Goal: Task Accomplishment & Management: Manage account settings

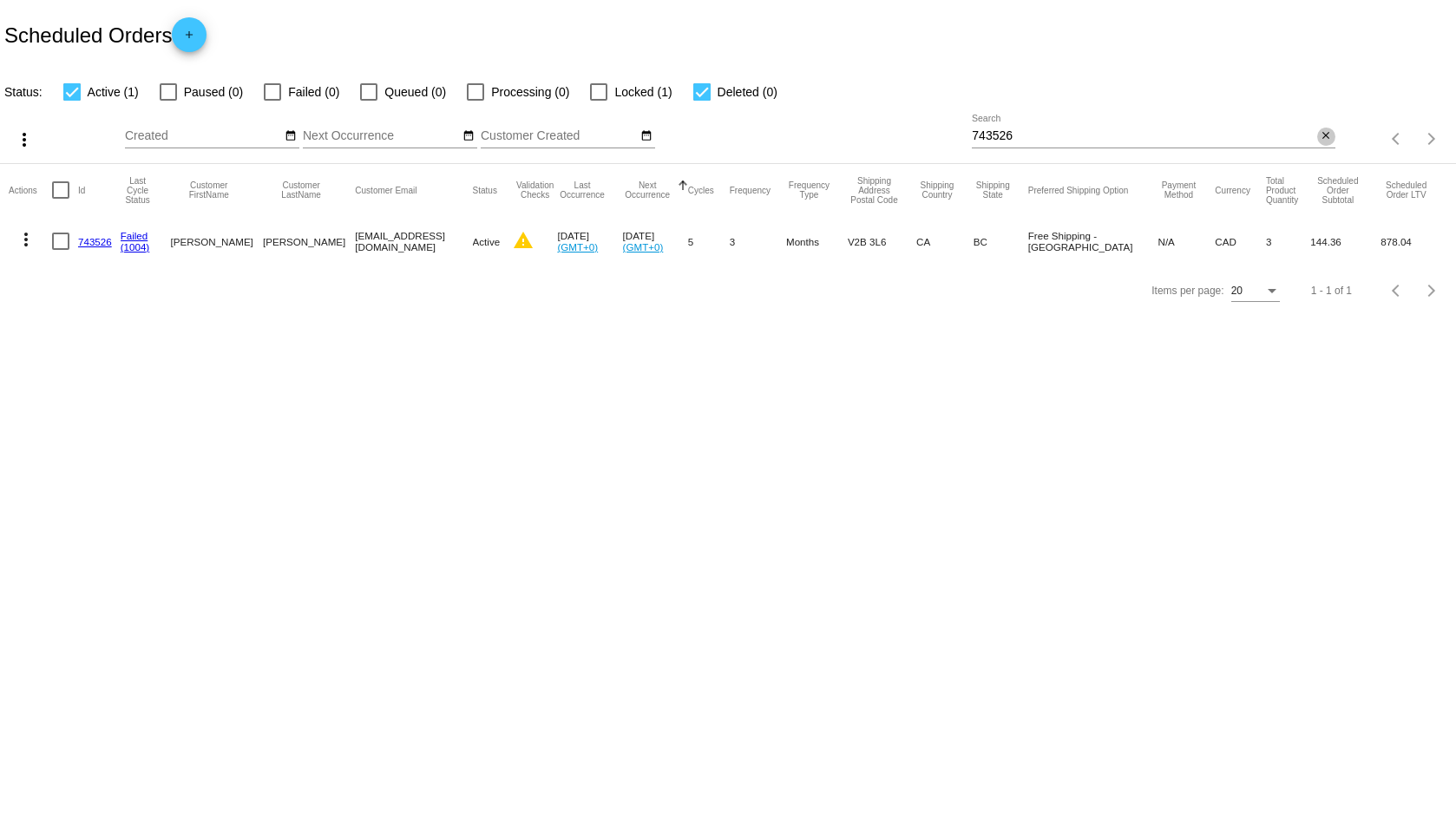
click at [1332, 132] on mat-icon "close" at bounding box center [1326, 136] width 12 height 14
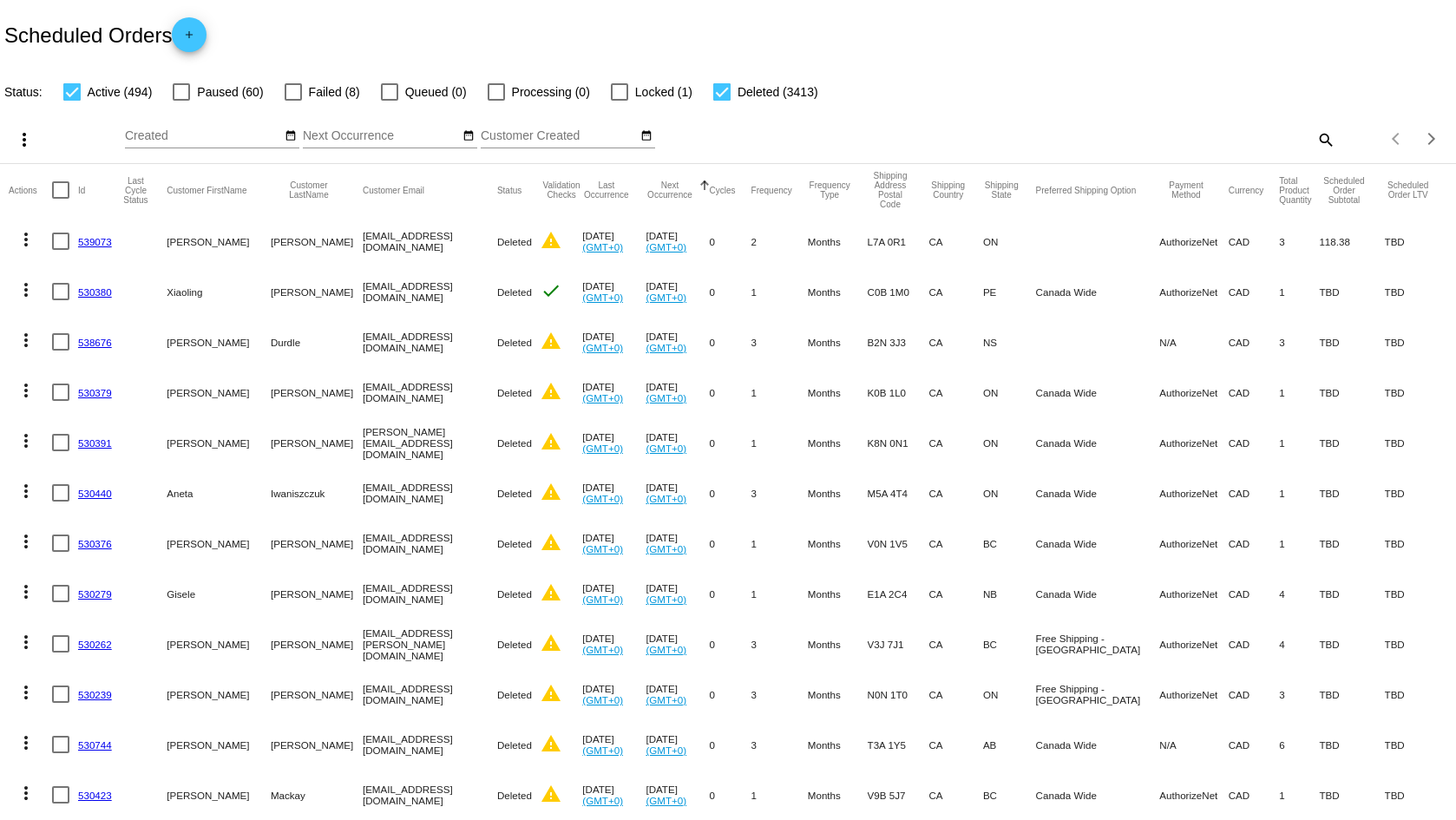
click at [1315, 137] on mat-icon "search" at bounding box center [1325, 139] width 21 height 27
paste input "[EMAIL_ADDRESS][DOMAIN_NAME]"
type input "[EMAIL_ADDRESS][DOMAIN_NAME]"
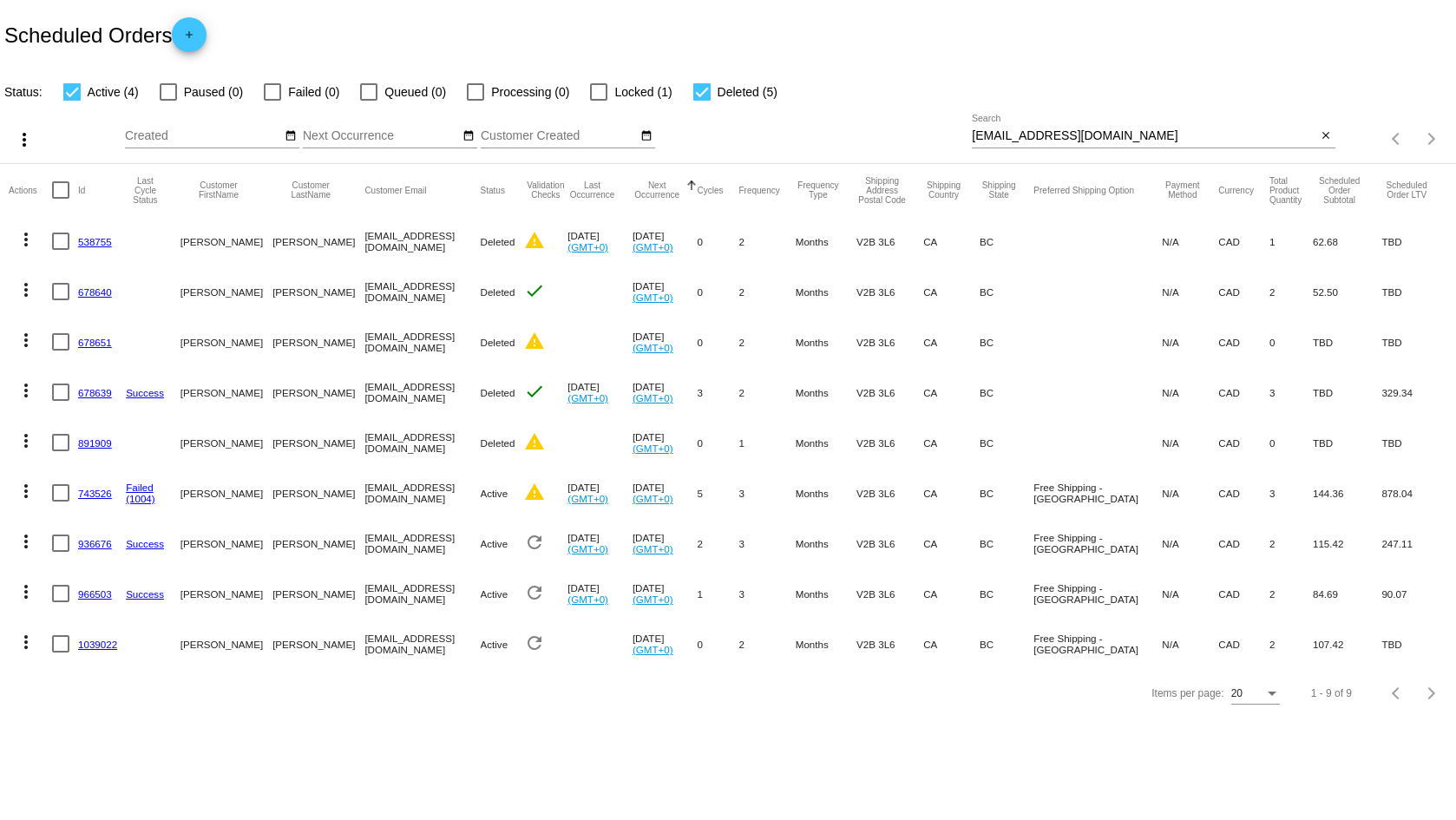
click at [92, 490] on link "743526" at bounding box center [95, 493] width 34 height 11
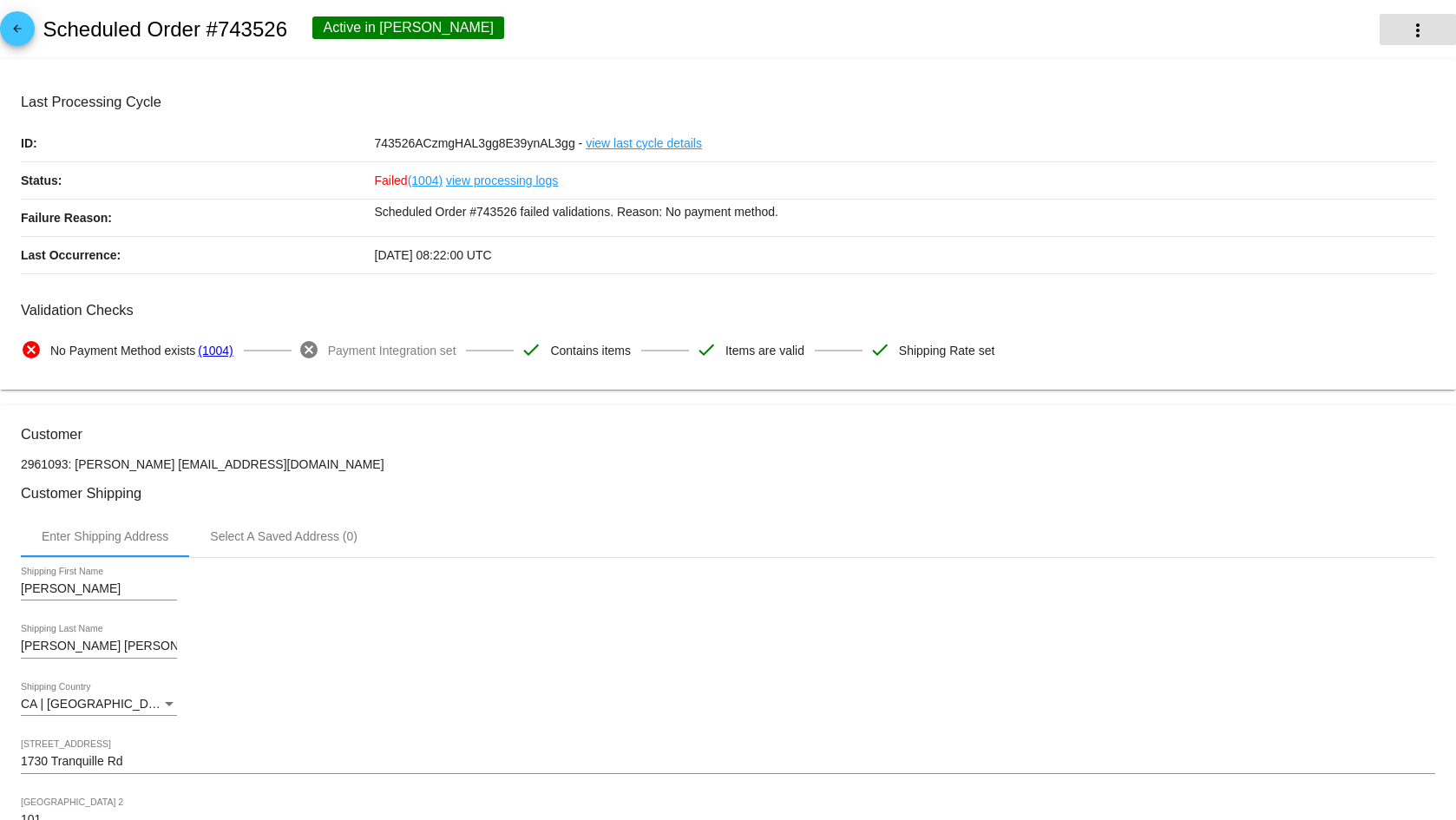
click at [1409, 40] on mat-icon "more_vert" at bounding box center [1418, 30] width 21 height 21
click at [1349, 160] on button "cached Process Now" at bounding box center [1321, 166] width 243 height 42
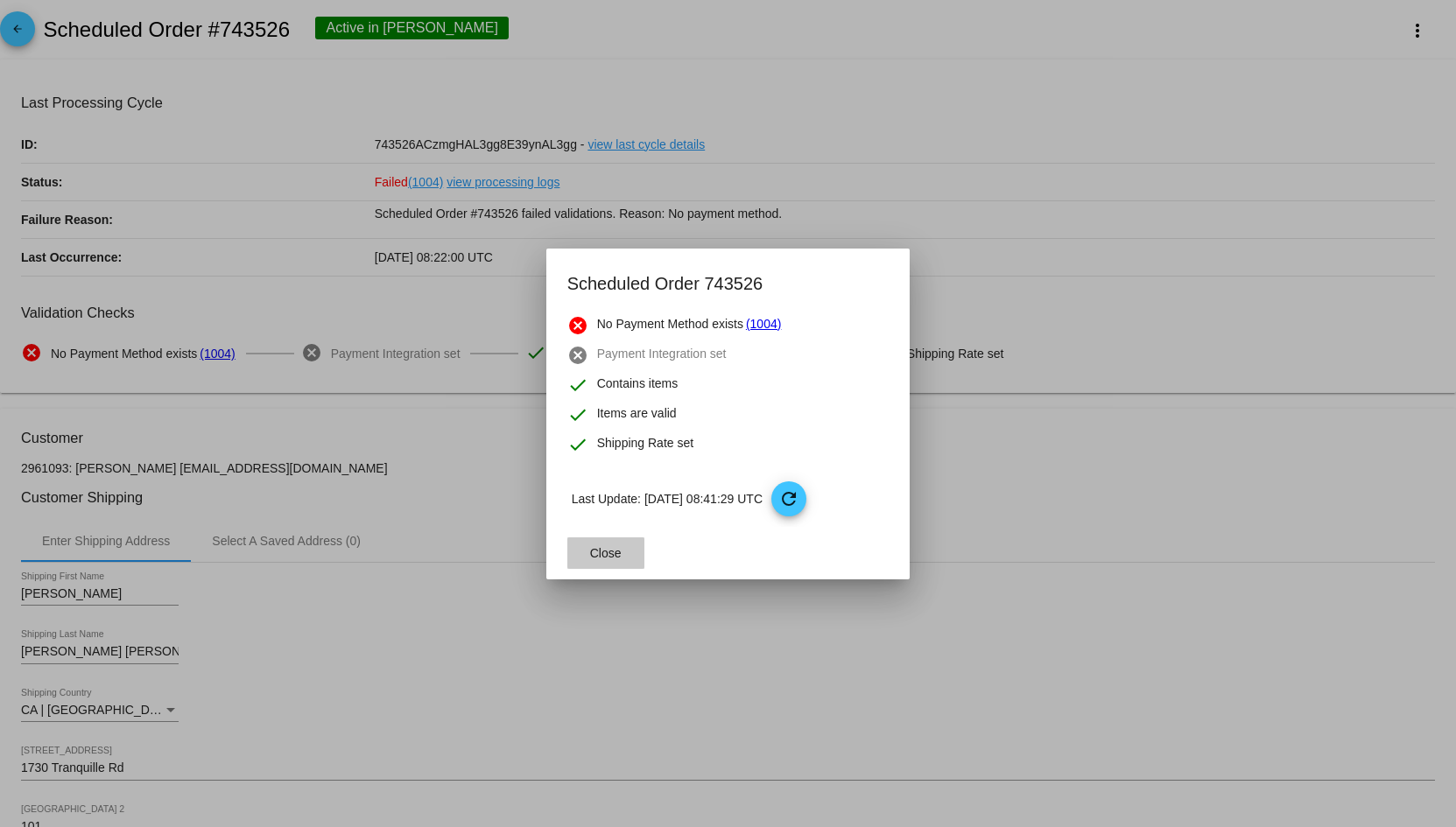
click at [616, 561] on button "Close" at bounding box center [606, 553] width 77 height 32
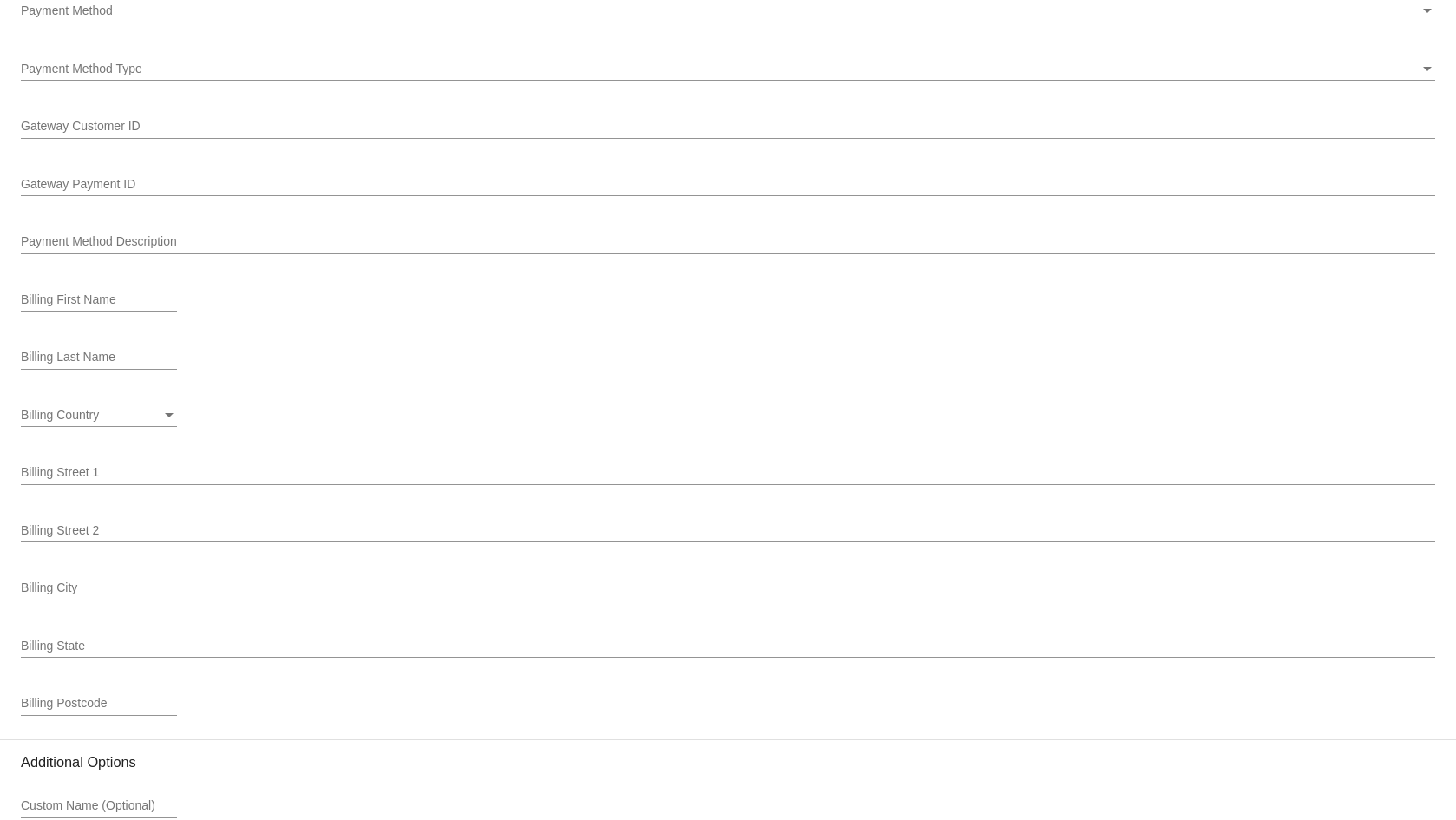
scroll to position [1389, 0]
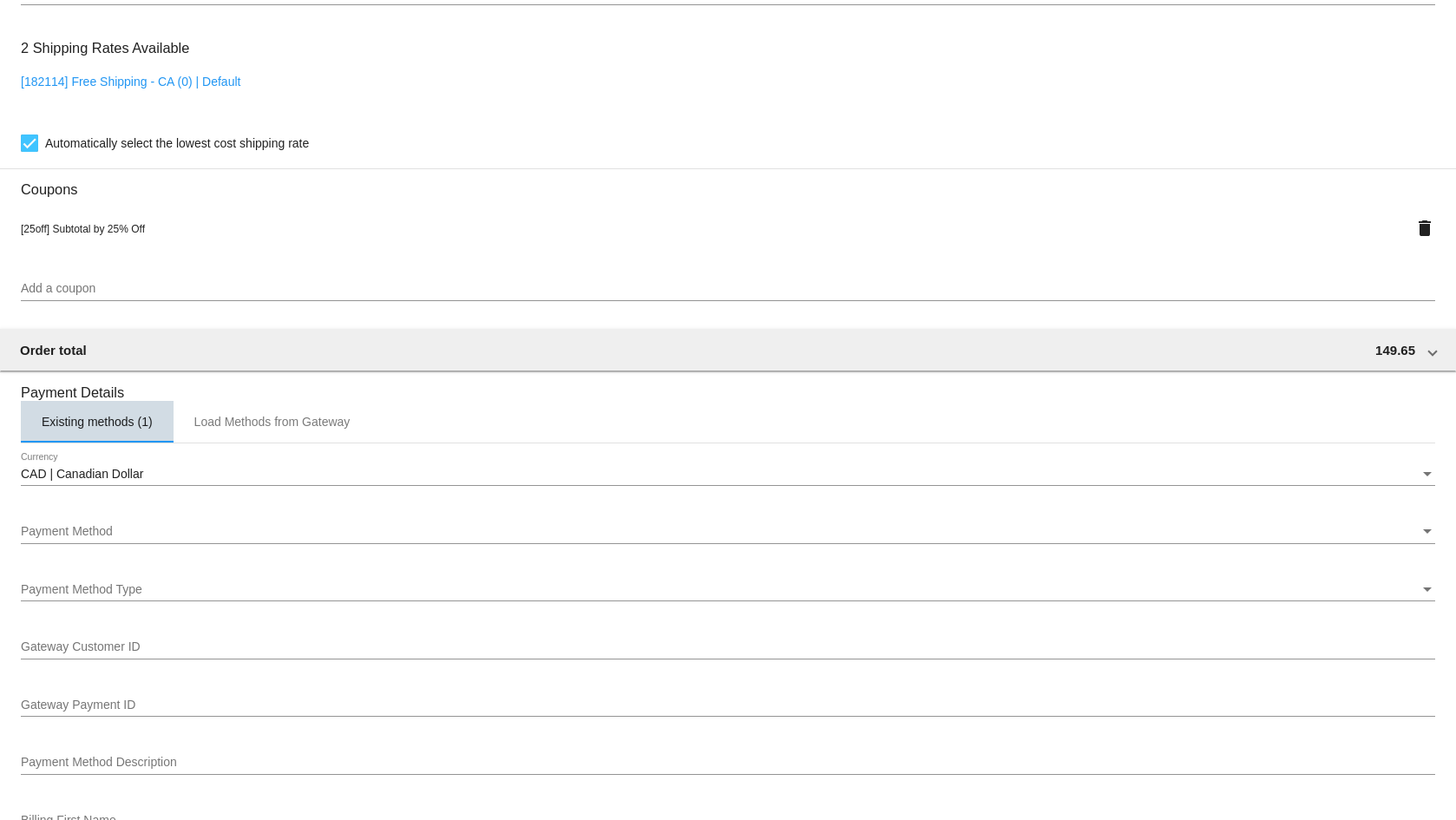
click at [107, 411] on div "Existing methods (1)" at bounding box center [97, 421] width 152 height 42
click at [140, 414] on div "Existing methods (1)" at bounding box center [97, 421] width 152 height 42
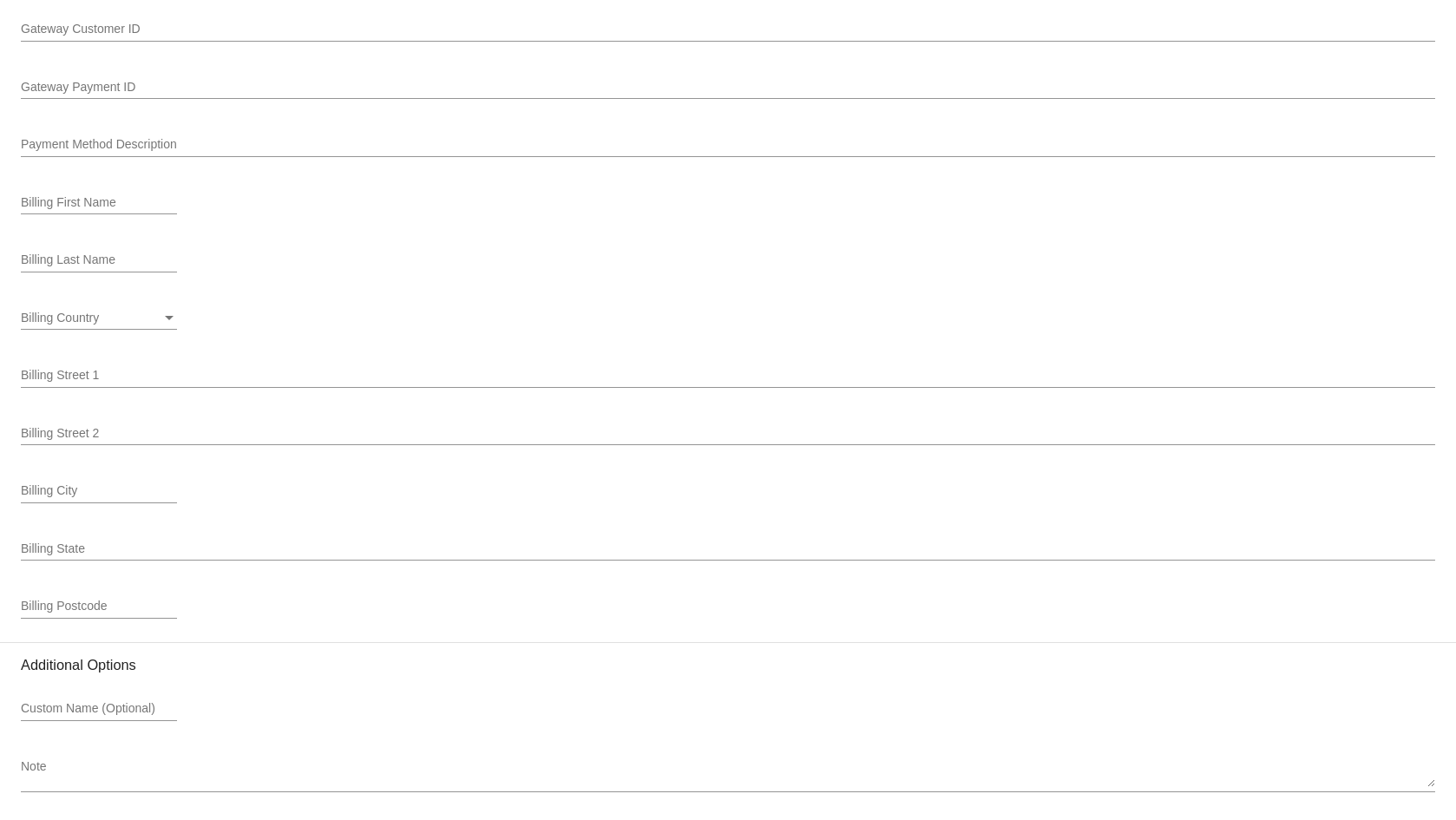
scroll to position [2075, 0]
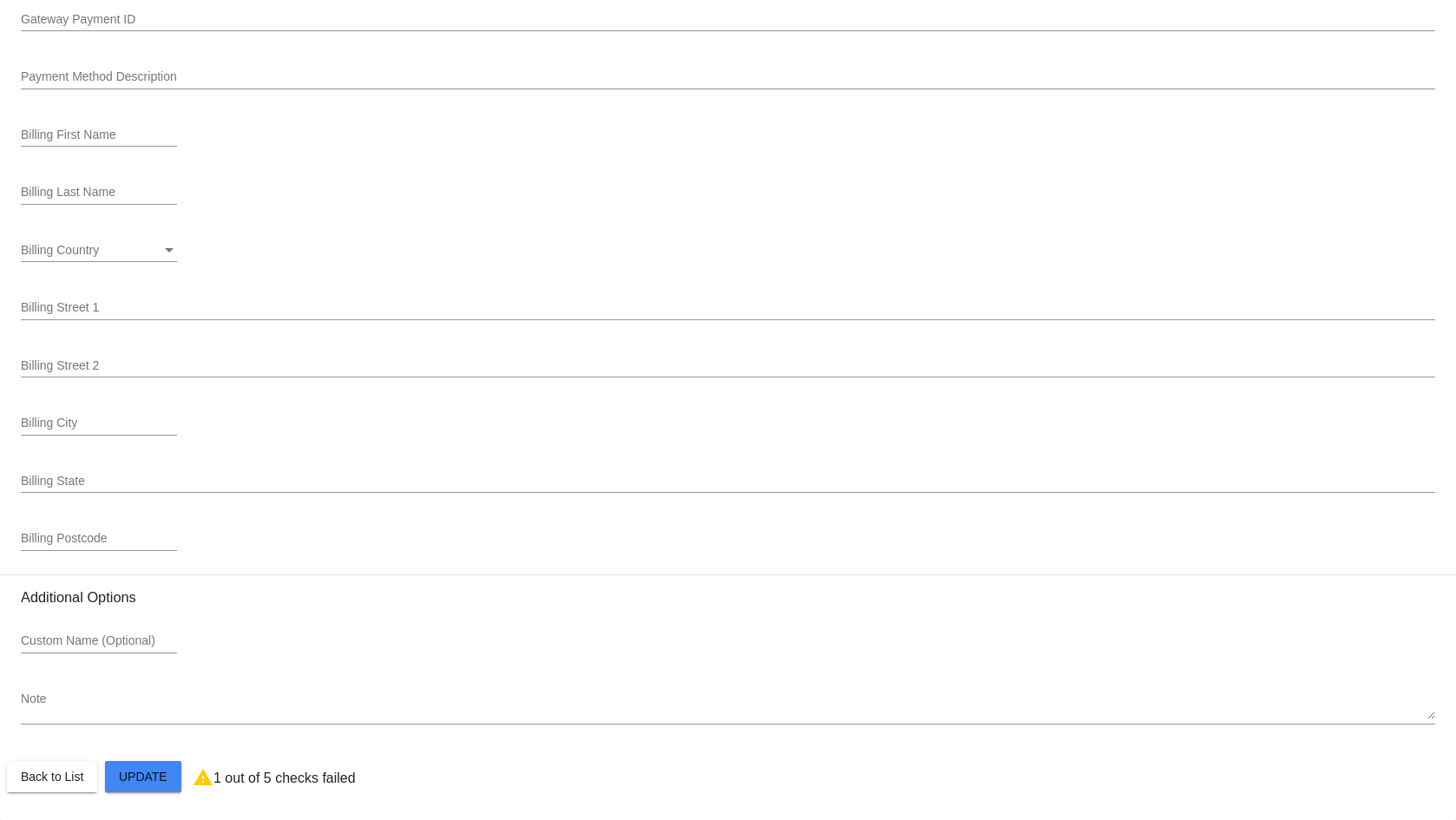
click at [337, 356] on div "Billing Street 2" at bounding box center [728, 360] width 1414 height 34
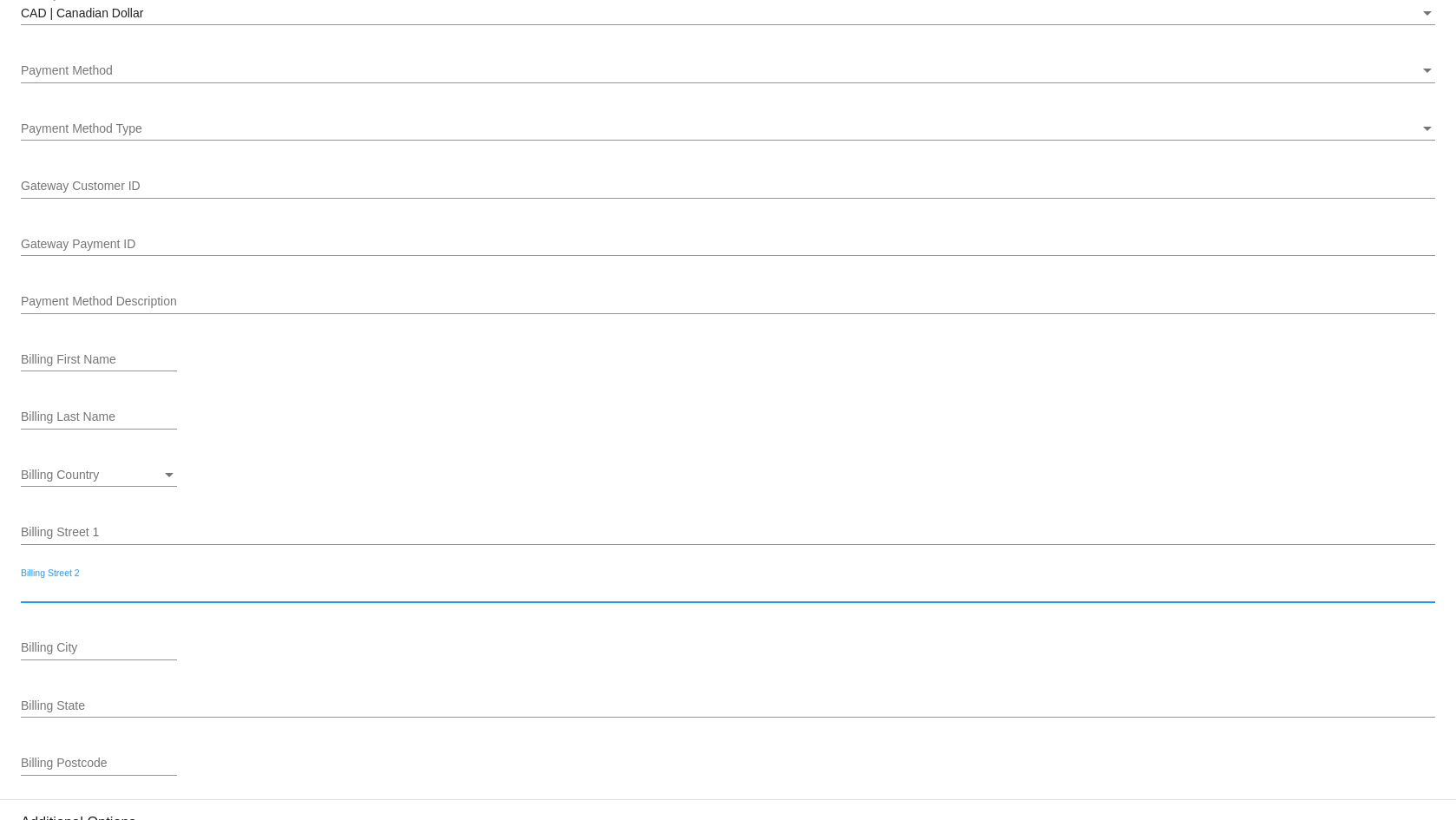
scroll to position [1467, 0]
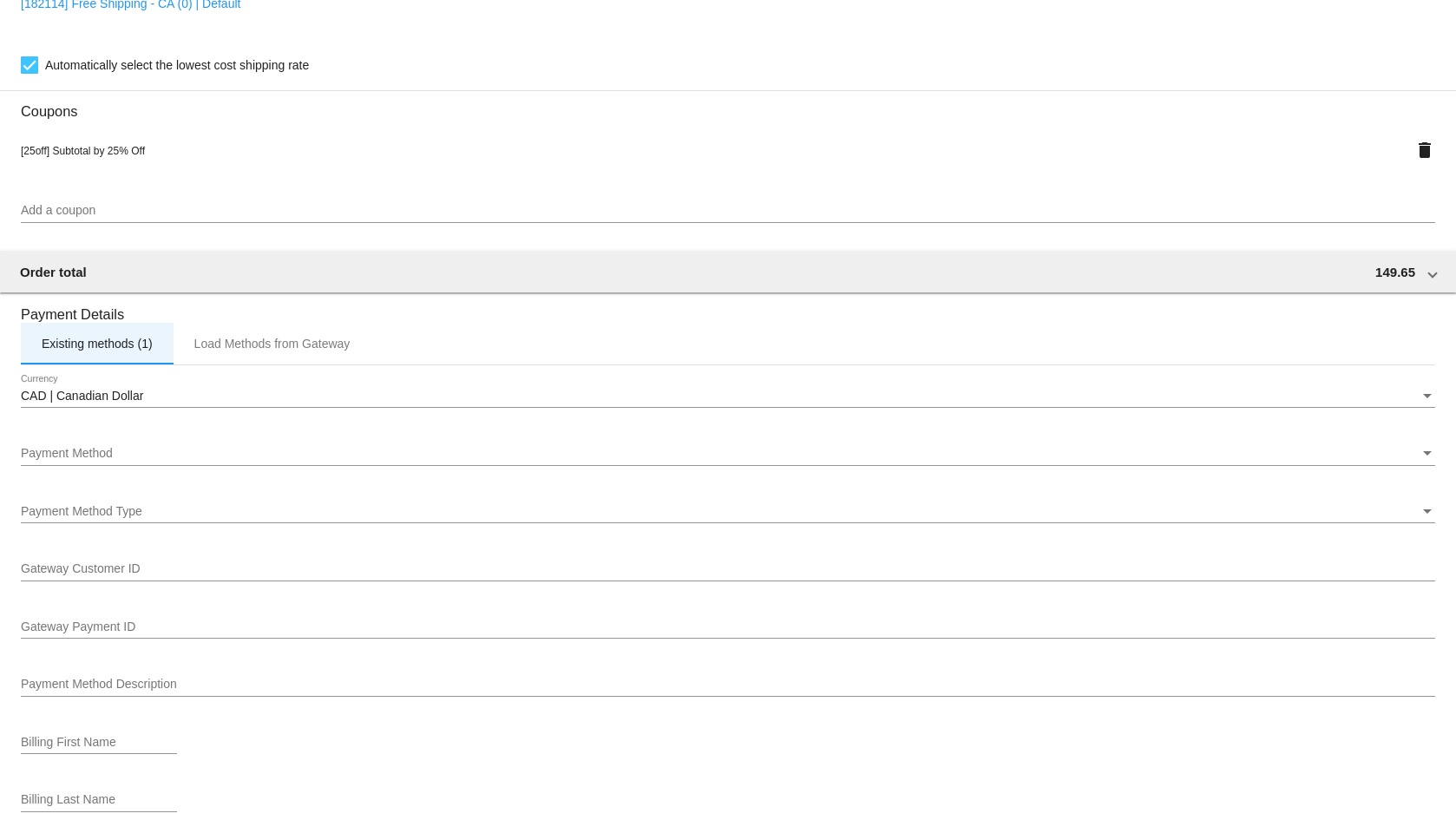
click at [127, 354] on div "Existing methods (1)" at bounding box center [97, 344] width 152 height 42
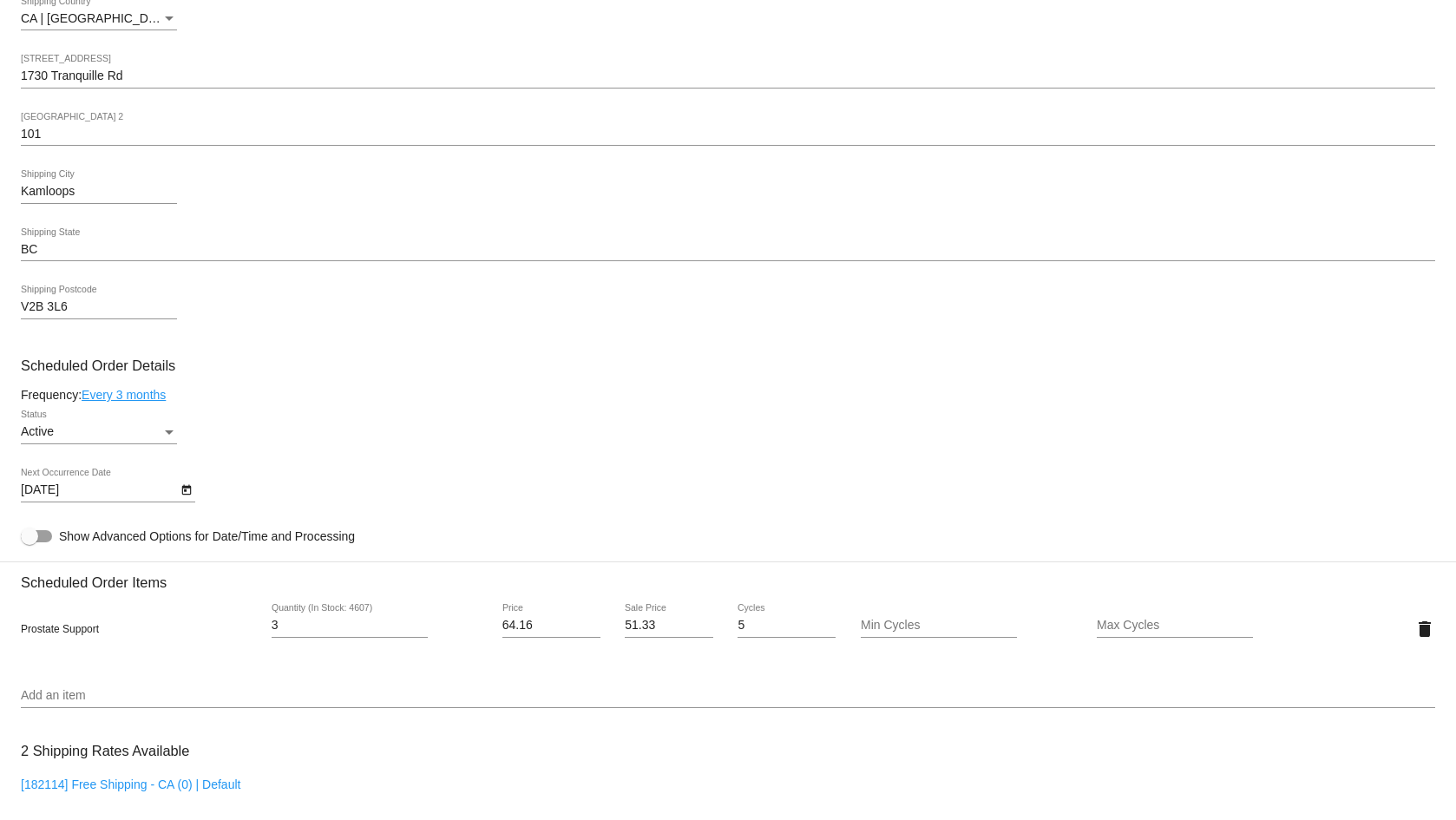
scroll to position [0, 0]
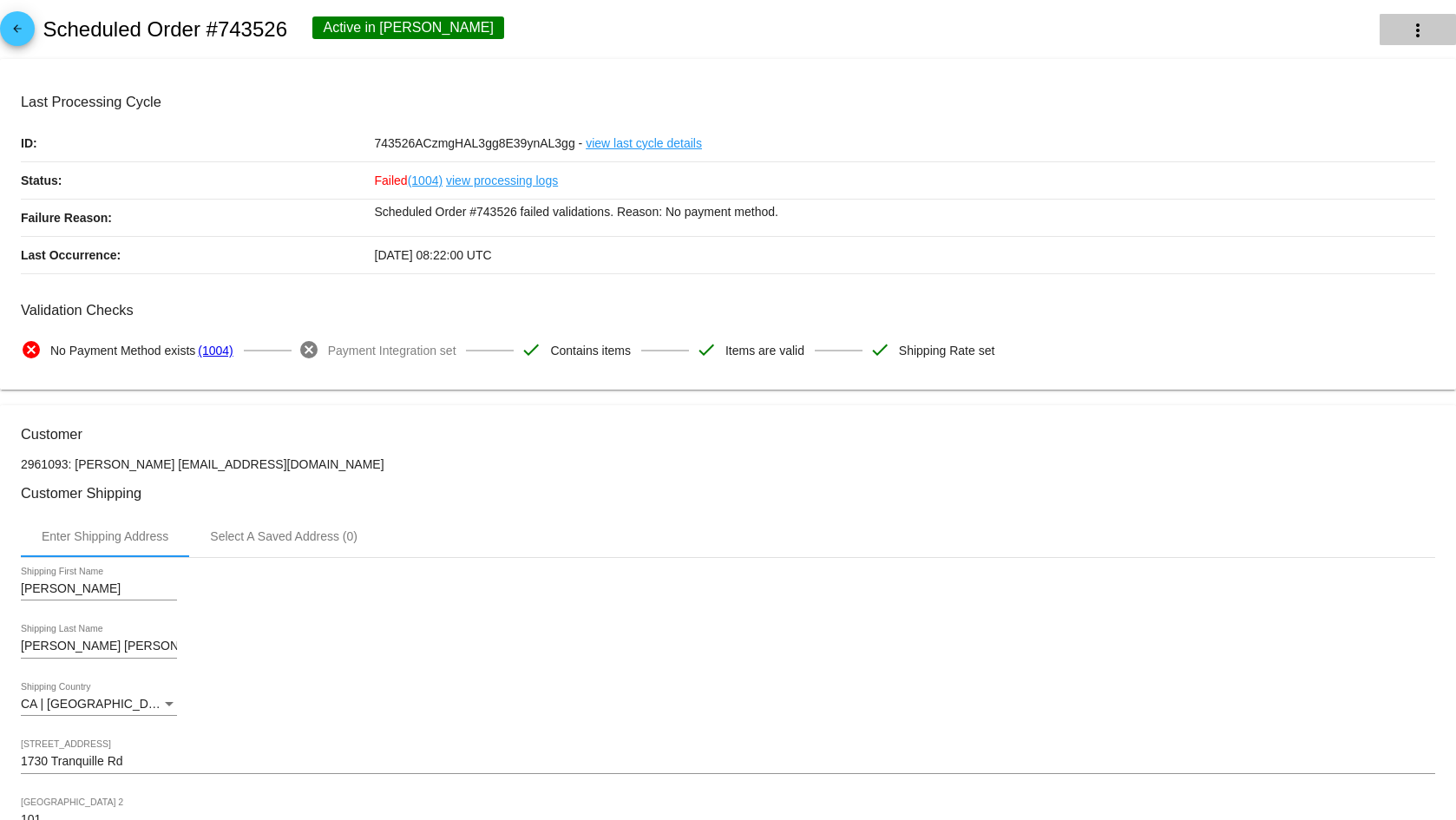
click at [1409, 20] on mat-icon "more_vert" at bounding box center [1418, 30] width 21 height 21
click at [167, 289] on div at bounding box center [728, 410] width 1456 height 820
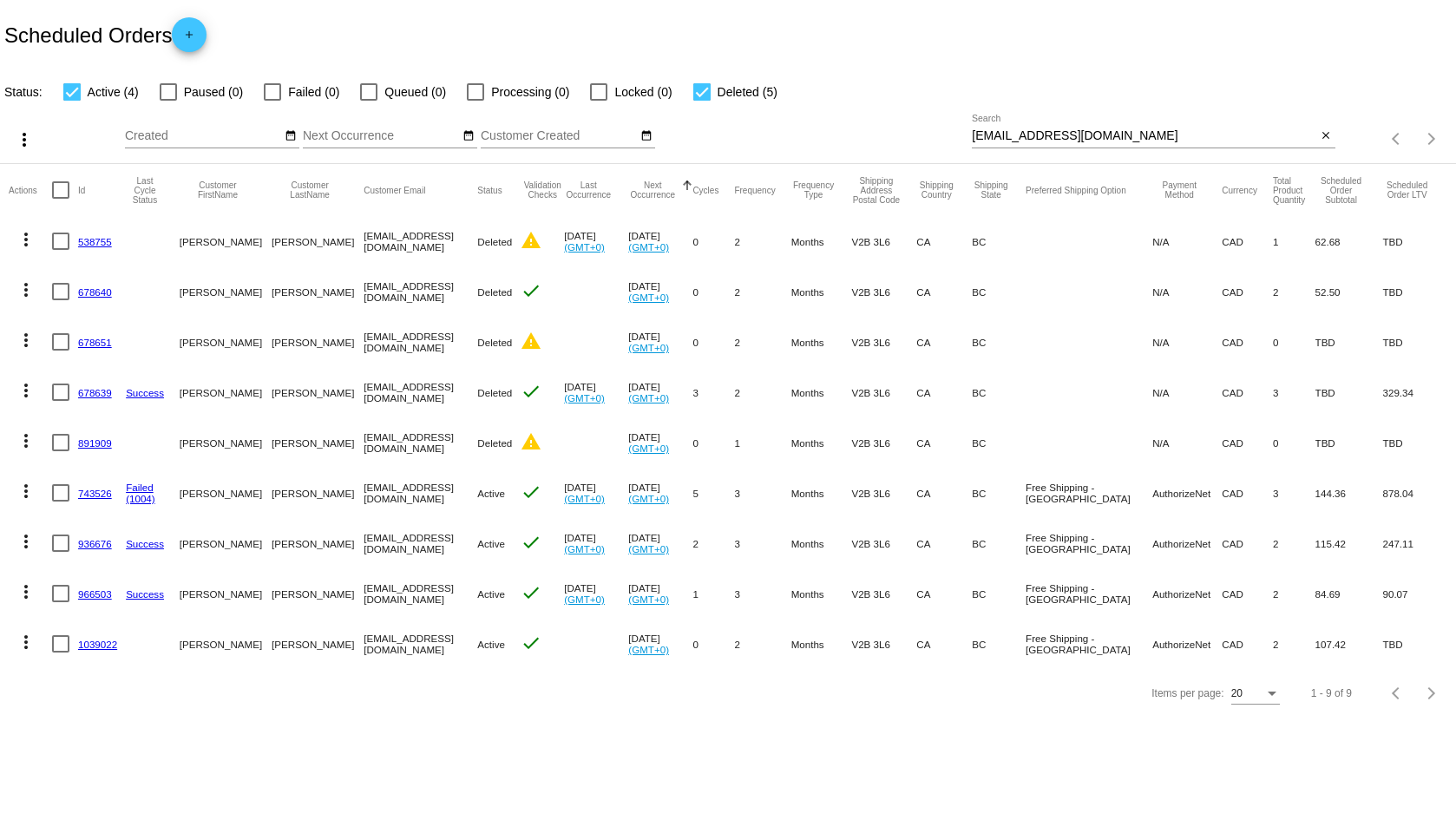
click at [82, 488] on link "743526" at bounding box center [95, 493] width 34 height 11
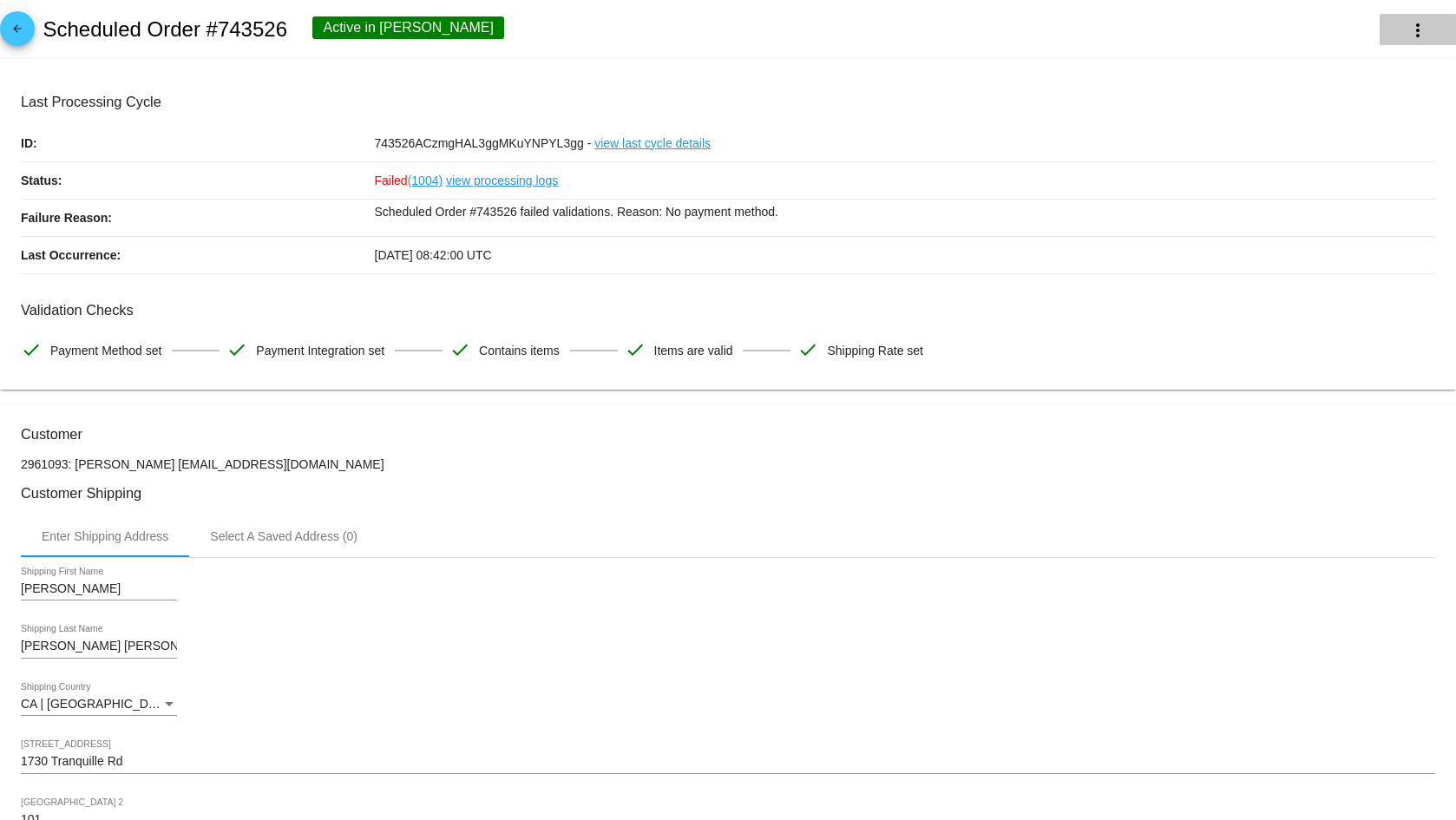
click at [1408, 32] on mat-icon "more_vert" at bounding box center [1418, 30] width 21 height 21
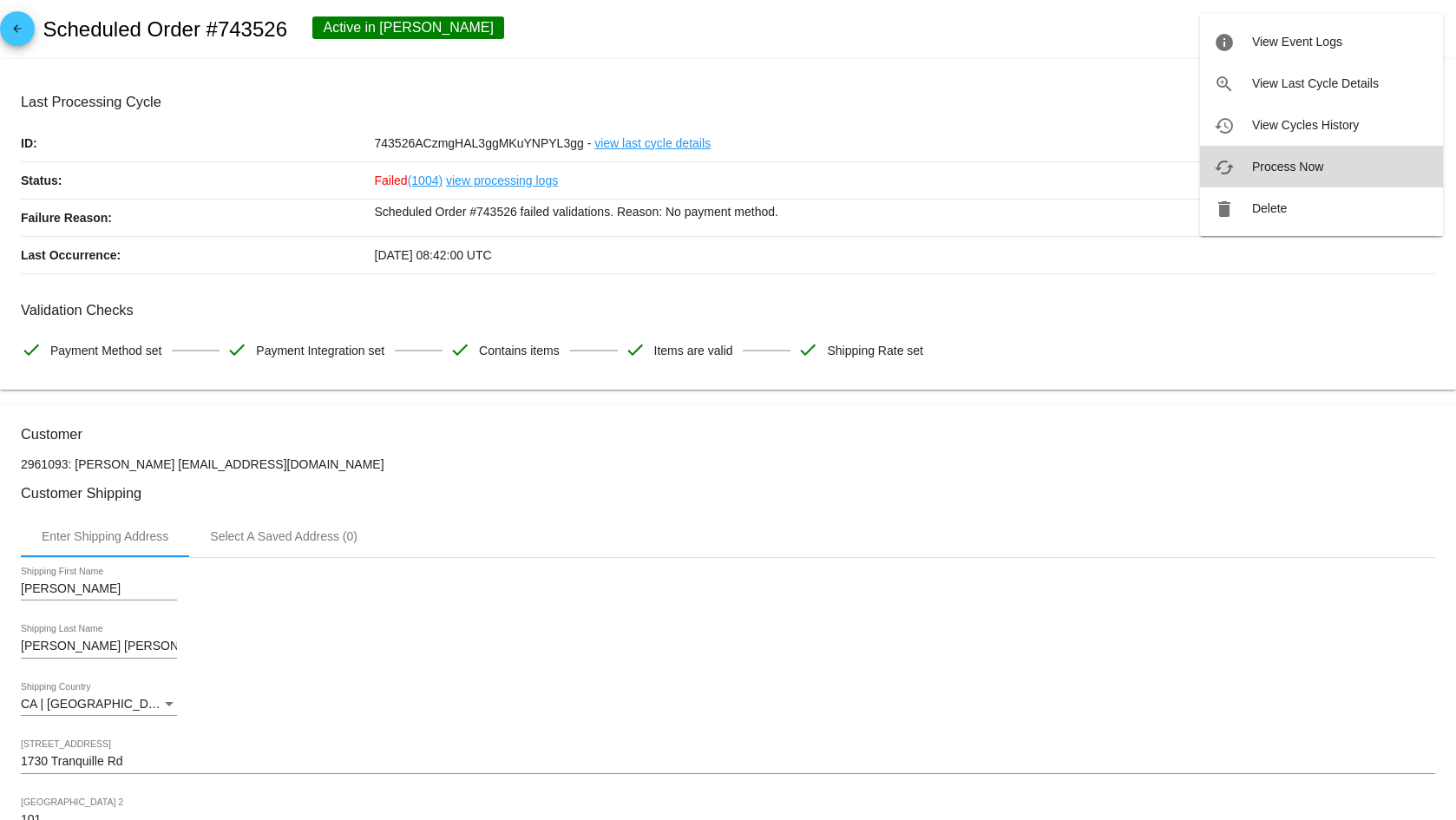
click at [1322, 166] on span "Process Now" at bounding box center [1287, 166] width 71 height 14
